Goal: Task Accomplishment & Management: Use online tool/utility

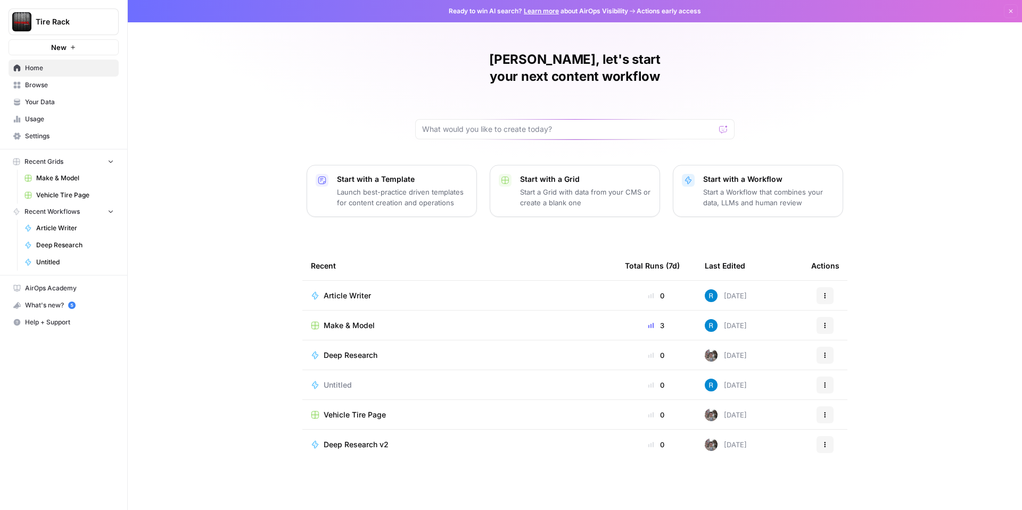
click at [40, 175] on span "Make & Model" at bounding box center [75, 179] width 78 height 10
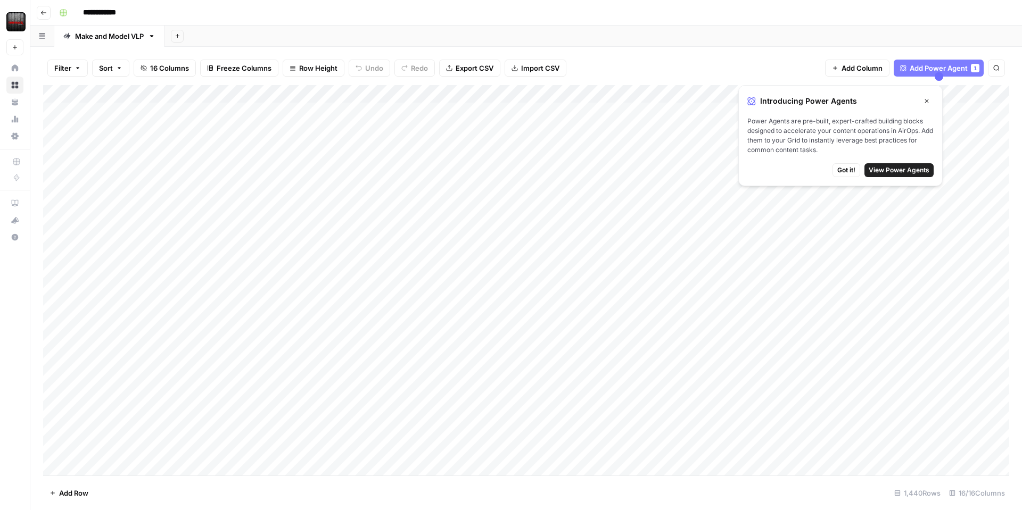
click at [616, 93] on div "Add Column" at bounding box center [526, 280] width 966 height 391
click at [592, 92] on div at bounding box center [577, 95] width 96 height 21
click at [621, 52] on div "Filter Sort 16 Columns Freeze Columns Row Height Undo Redo Export CSV Import CS…" at bounding box center [526, 68] width 966 height 34
click at [519, 93] on div "Add Column" at bounding box center [526, 280] width 966 height 391
click at [483, 94] on div "Add Column" at bounding box center [526, 280] width 966 height 391
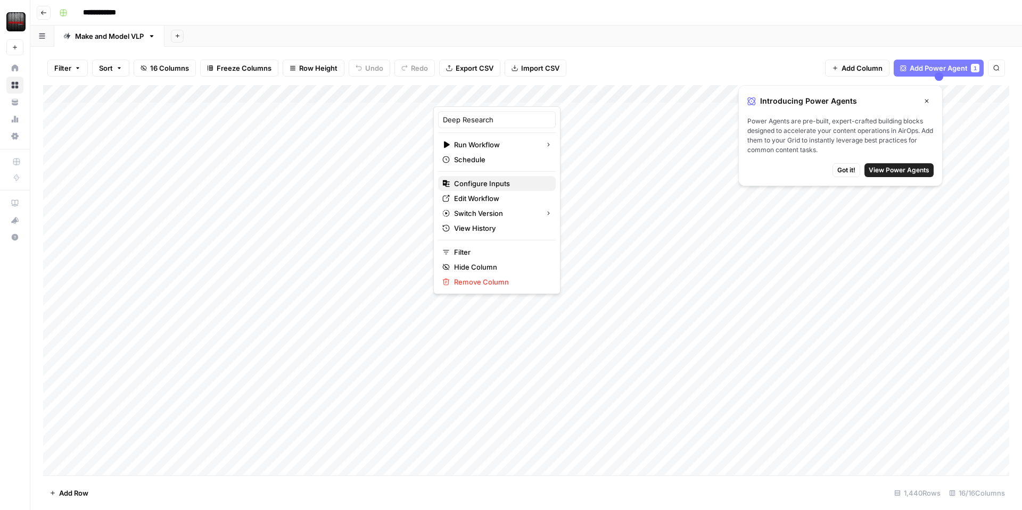
click at [466, 185] on span "Configure Inputs" at bounding box center [500, 183] width 93 height 11
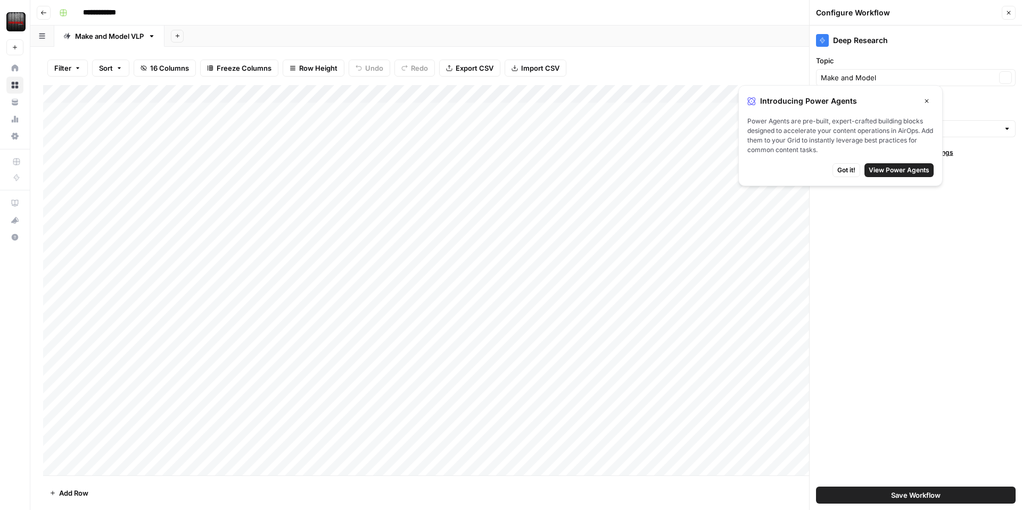
type input "Tire Rack"
click at [927, 102] on icon "button" at bounding box center [926, 101] width 6 height 6
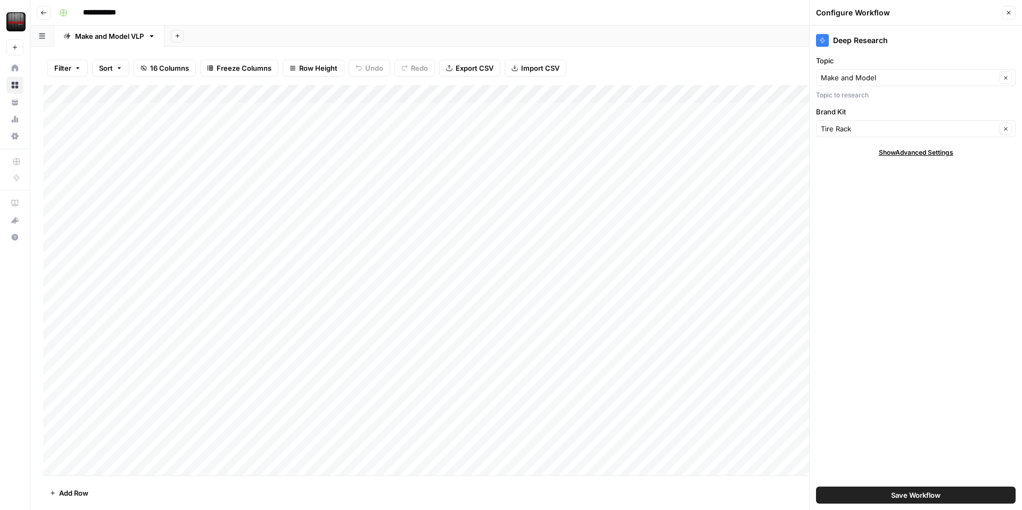
click at [616, 51] on div "Filter Sort 16 Columns Freeze Columns Row Height Undo Redo Export CSV Import CS…" at bounding box center [526, 68] width 966 height 34
click at [1006, 10] on icon "button" at bounding box center [1008, 13] width 6 height 6
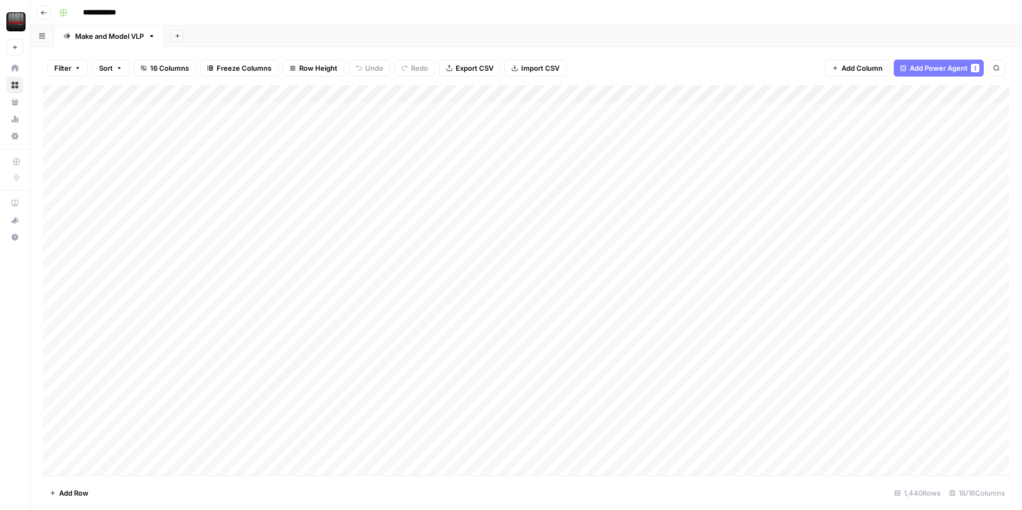
click at [622, 53] on div "Filter Sort 16 Columns Freeze Columns Row Height Undo Redo Export CSV Import CS…" at bounding box center [526, 68] width 966 height 34
click at [151, 38] on icon "button" at bounding box center [151, 35] width 7 height 7
click at [506, 94] on div "Add Column" at bounding box center [526, 280] width 966 height 391
click at [482, 200] on span "Edit Workflow" at bounding box center [500, 198] width 93 height 11
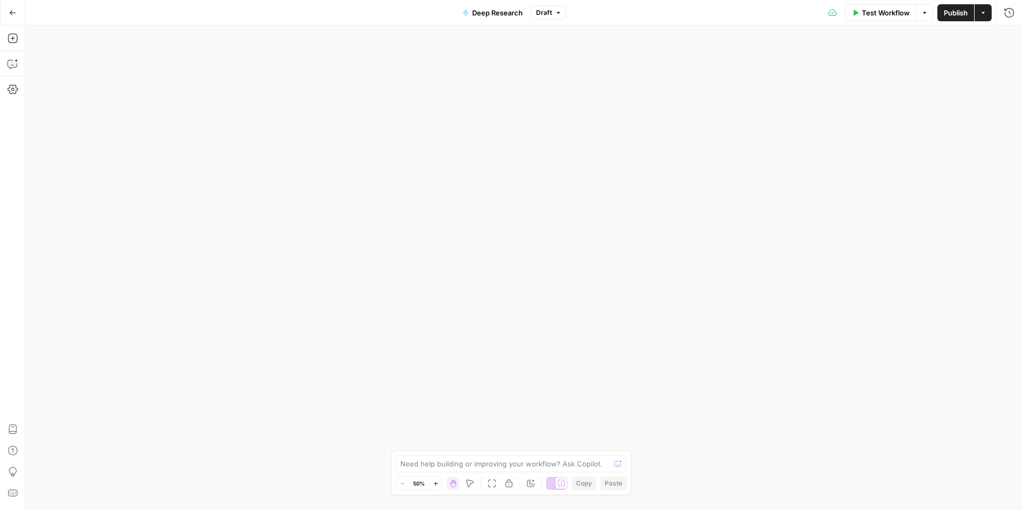
click at [12, 15] on icon "button" at bounding box center [12, 12] width 7 height 7
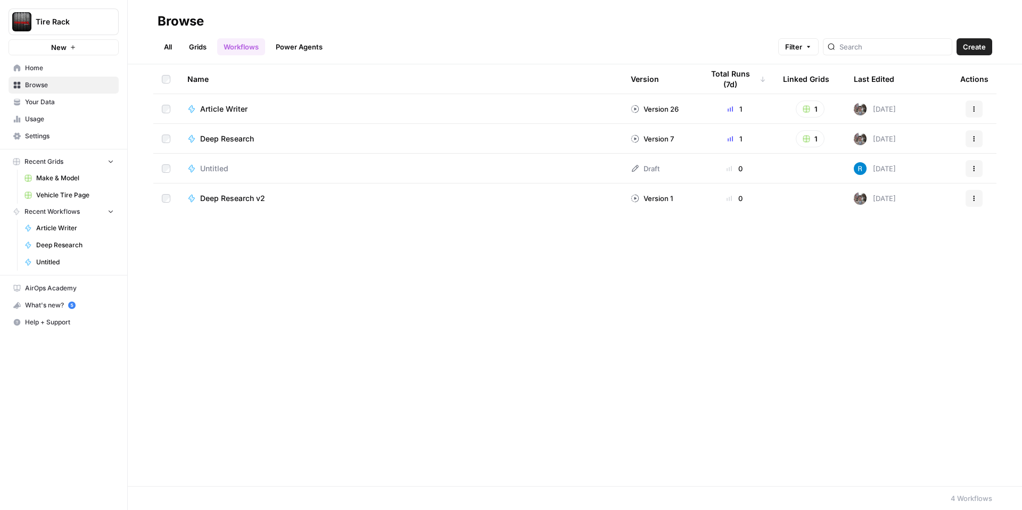
click at [247, 109] on div "Article Writer" at bounding box center [228, 109] width 56 height 11
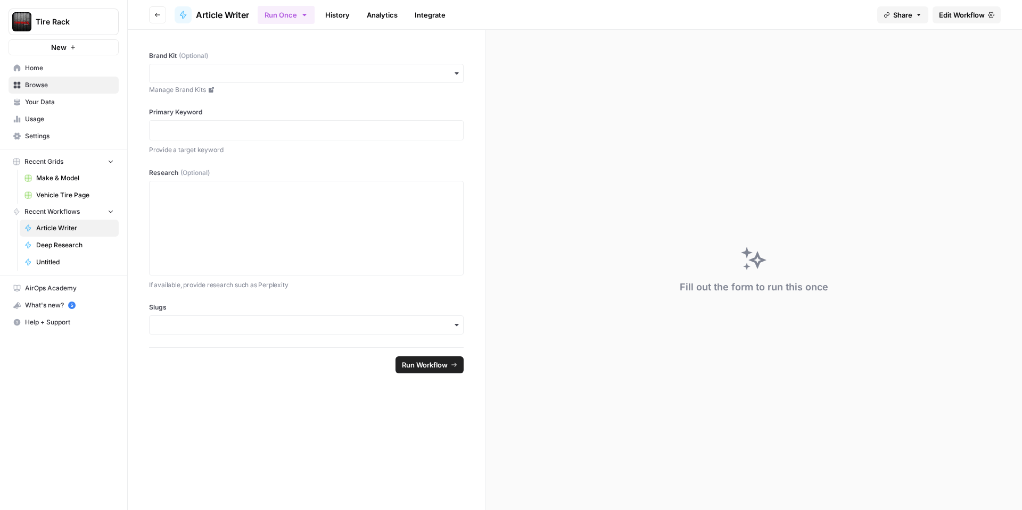
click at [68, 88] on span "Browse" at bounding box center [69, 85] width 89 height 10
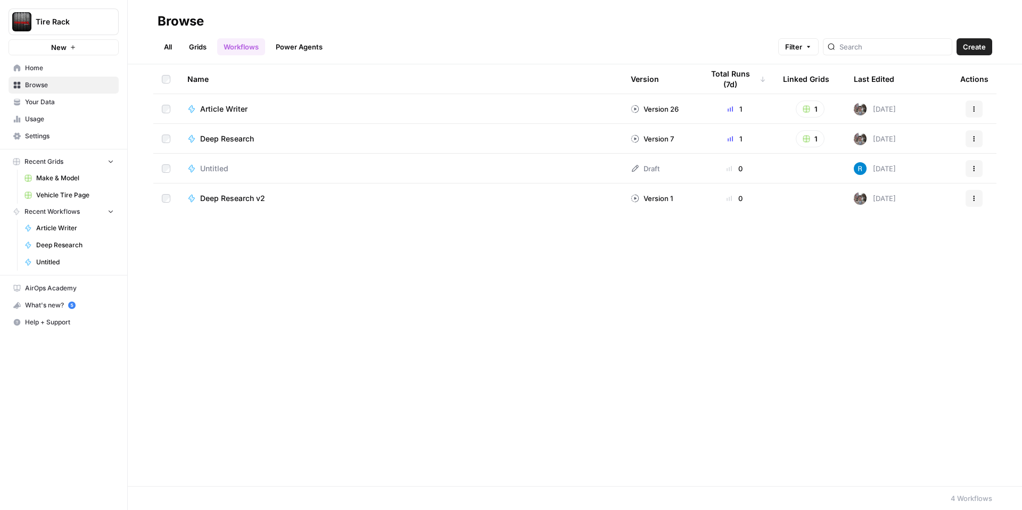
click at [69, 67] on span "Home" at bounding box center [69, 68] width 89 height 10
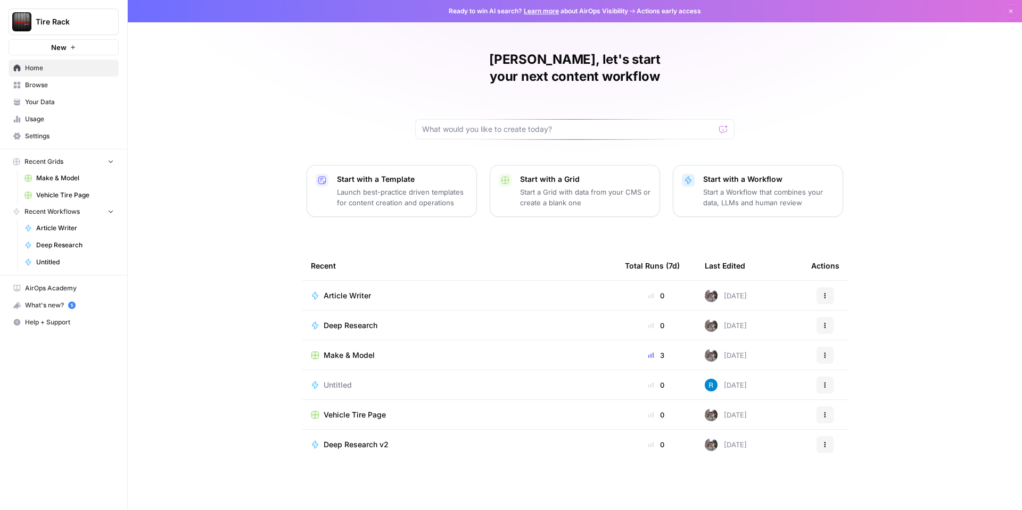
click at [45, 85] on span "Browse" at bounding box center [69, 85] width 89 height 10
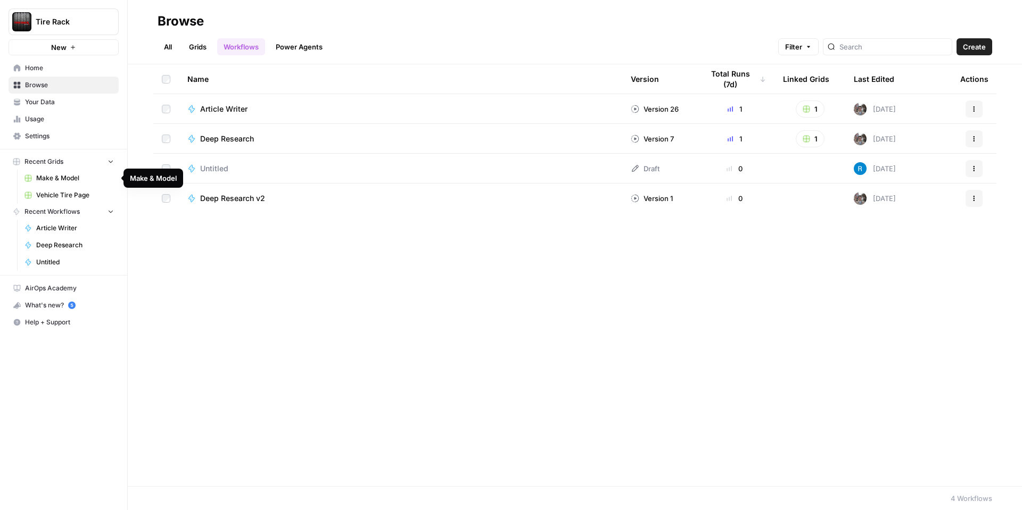
click at [77, 180] on span "Make & Model" at bounding box center [75, 179] width 78 height 10
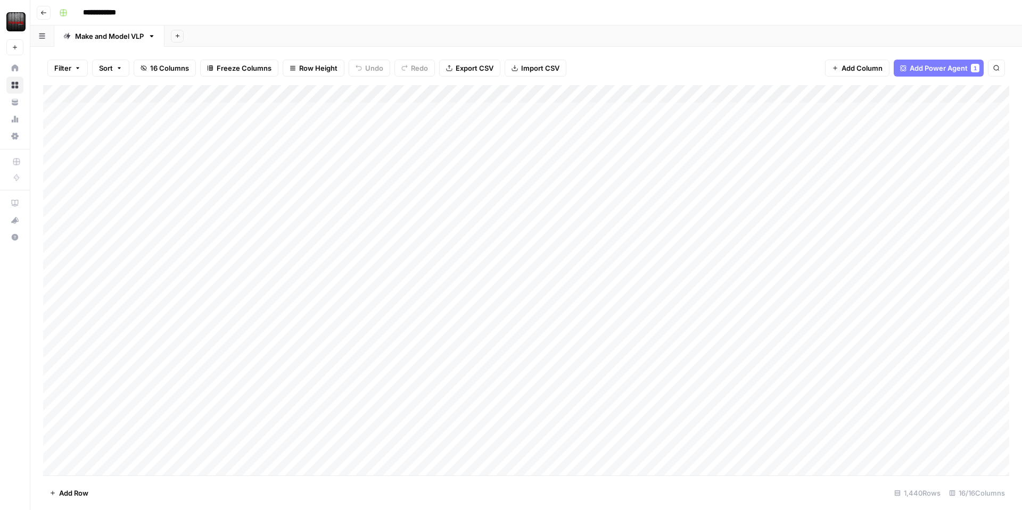
click at [505, 93] on div "Add Column" at bounding box center [526, 280] width 966 height 391
click at [631, 61] on div "Filter Sort 16 Columns Freeze Columns Row Height Undo Redo Export CSV Import CS…" at bounding box center [526, 68] width 966 height 34
click at [709, 93] on div "Add Column" at bounding box center [526, 280] width 966 height 391
click at [698, 93] on div "Add Column" at bounding box center [526, 280] width 966 height 391
click at [675, 195] on span "Edit Workflow" at bounding box center [692, 198] width 93 height 11
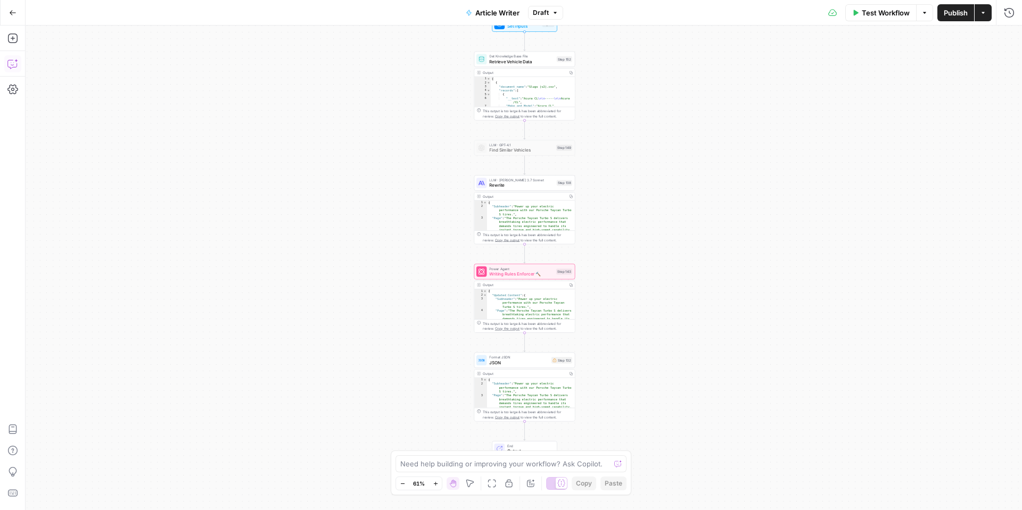
click at [10, 61] on icon "button" at bounding box center [12, 64] width 11 height 11
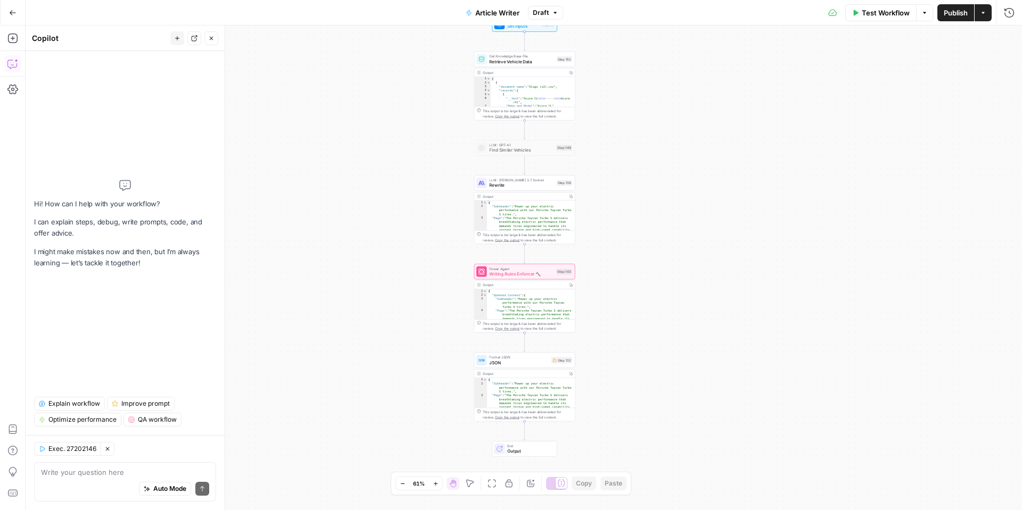
click at [210, 39] on icon "button" at bounding box center [212, 39] width 4 height 4
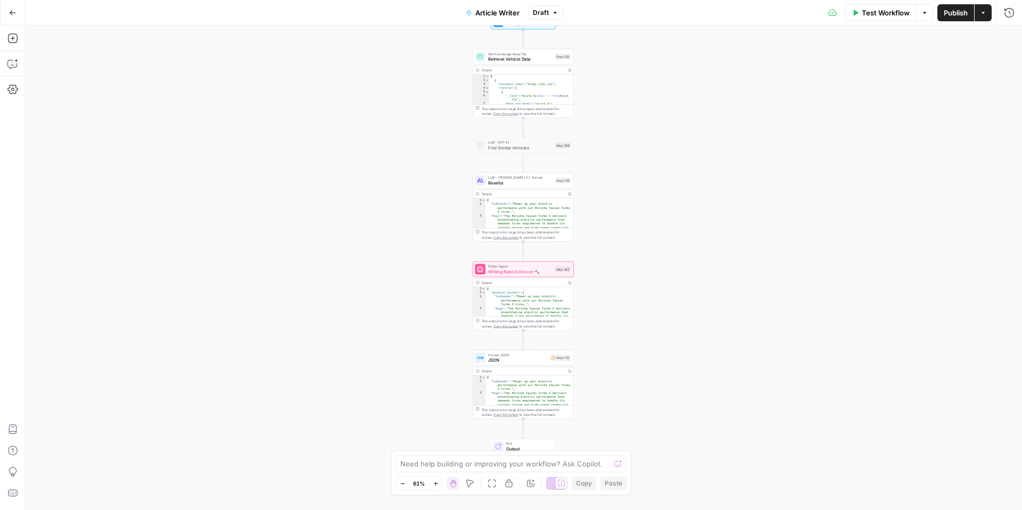
type textarea "**********"
click at [519, 212] on div "{ "Subheader" : "Power up your electric performance with our Porsche Taycan Tur…" at bounding box center [530, 290] width 88 height 183
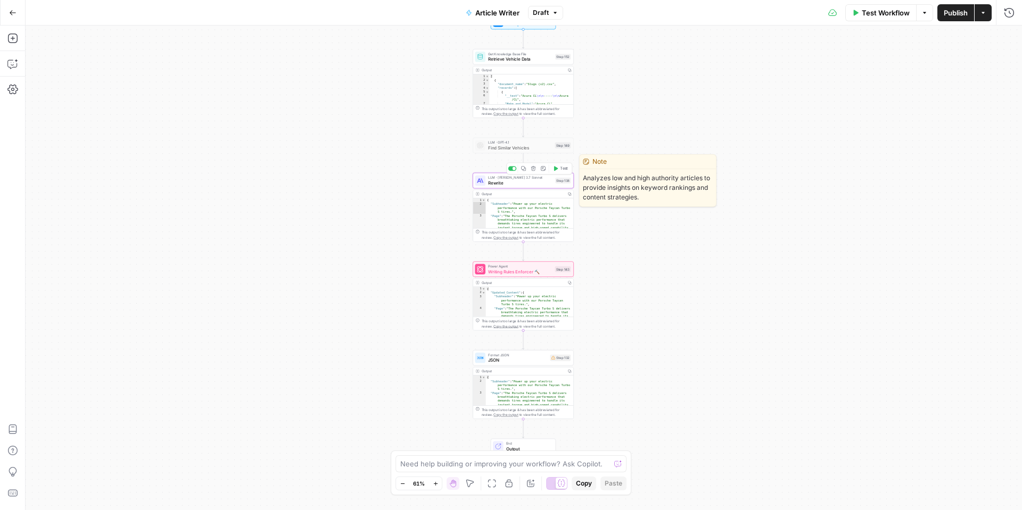
click at [542, 184] on span "Rewrite" at bounding box center [520, 183] width 64 height 6
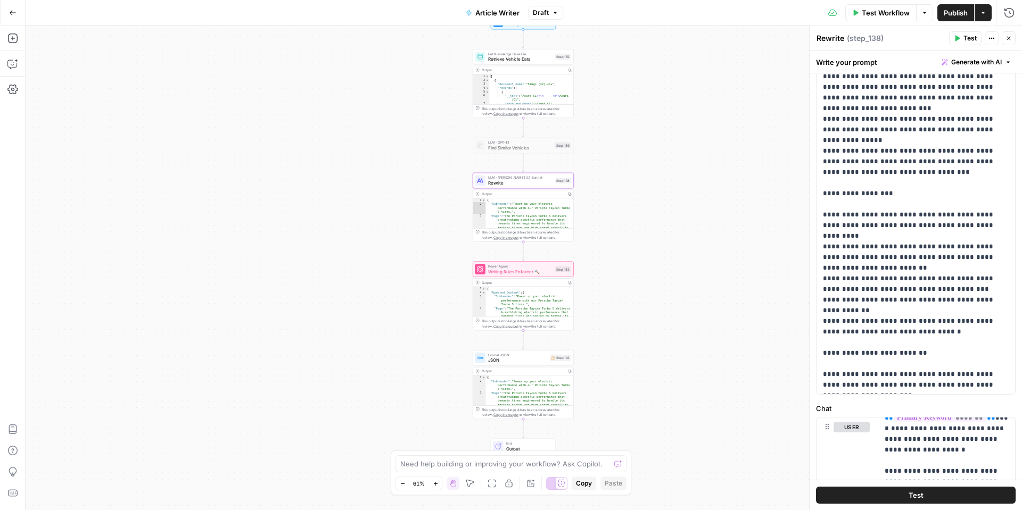
scroll to position [211, 0]
